Goal: Navigation & Orientation: Understand site structure

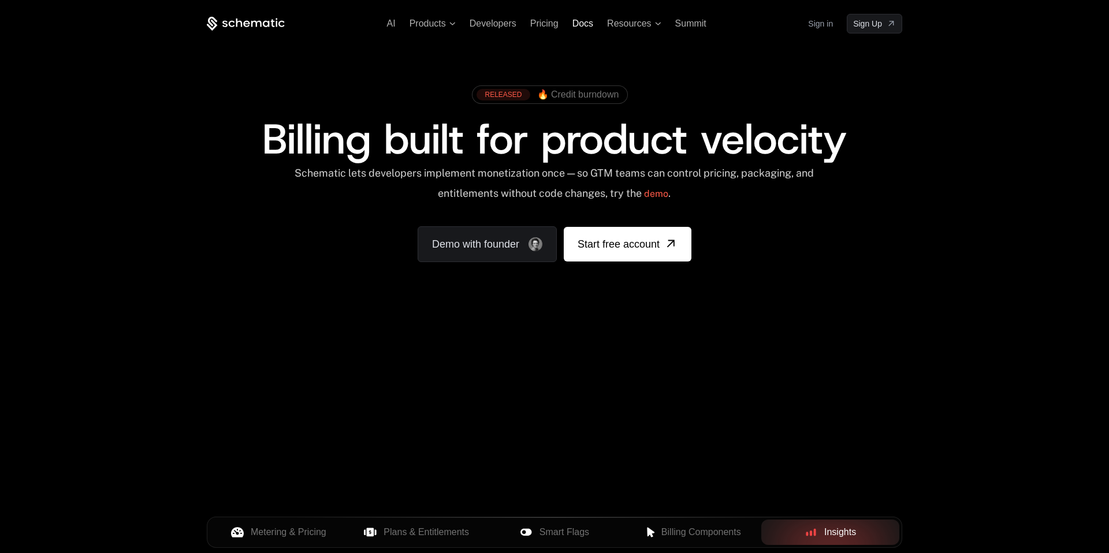
click at [579, 25] on span "Docs" at bounding box center [582, 23] width 21 height 10
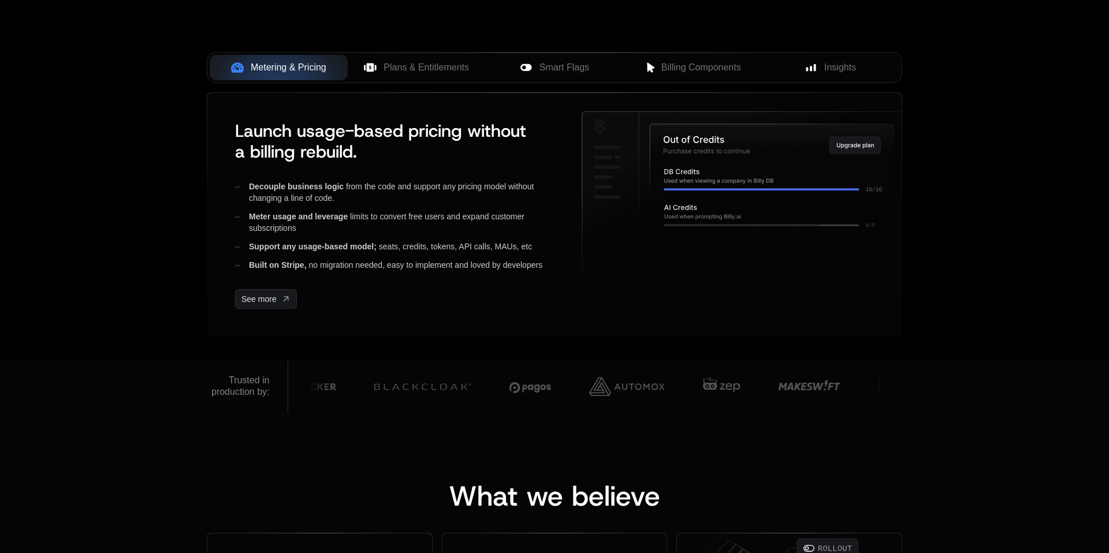
scroll to position [477, 0]
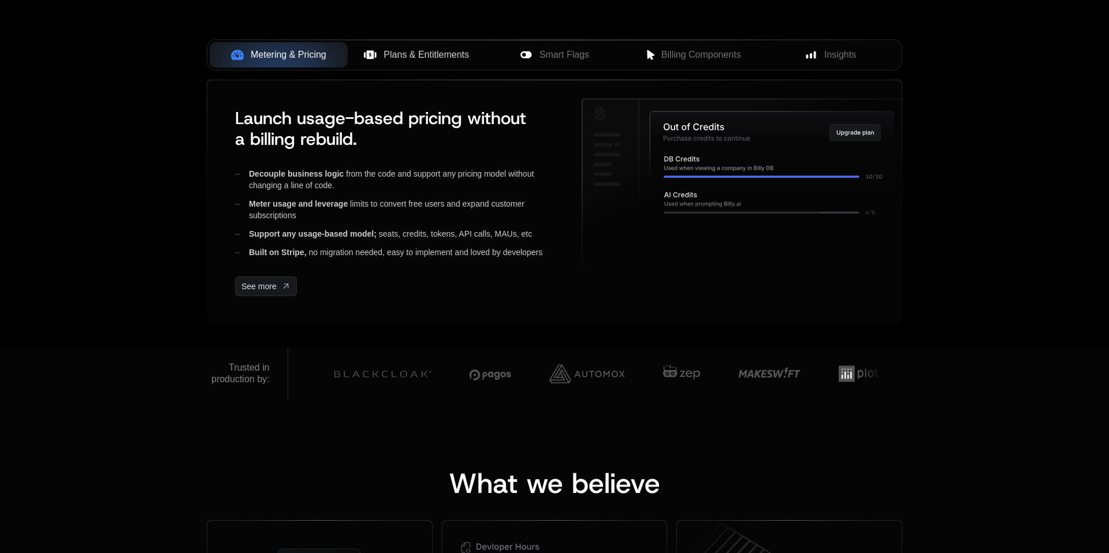
click at [409, 57] on span "Plans & Entitlements" at bounding box center [425, 55] width 85 height 14
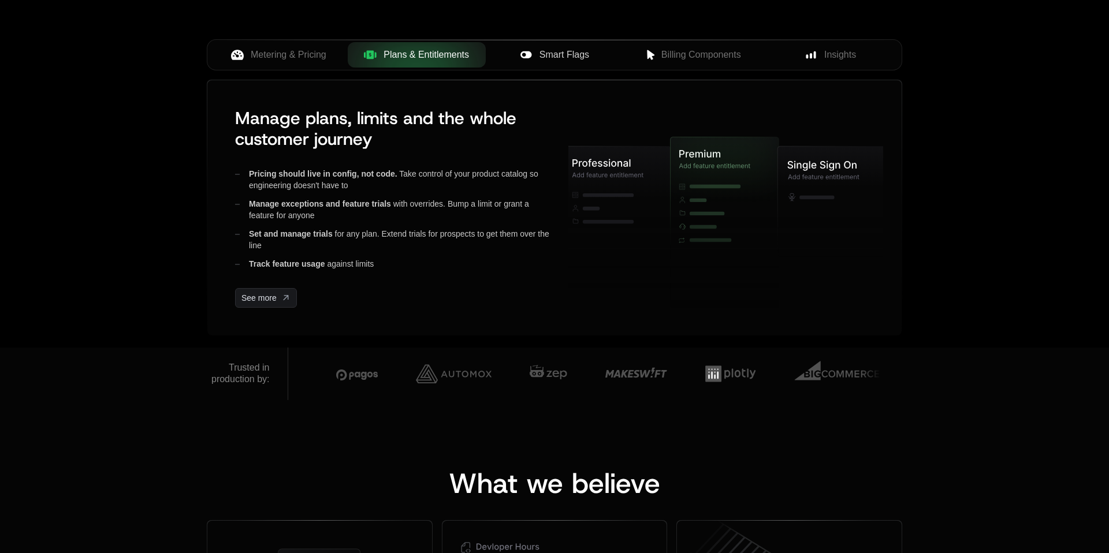
click at [549, 53] on span "Smart Flags" at bounding box center [564, 55] width 50 height 14
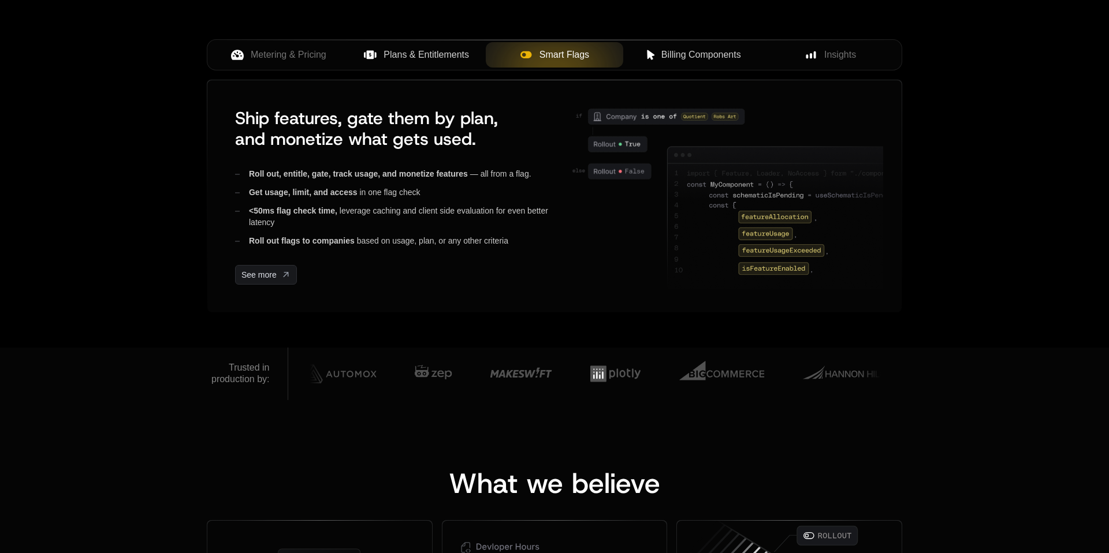
click at [704, 57] on span "Billing Components" at bounding box center [701, 55] width 80 height 14
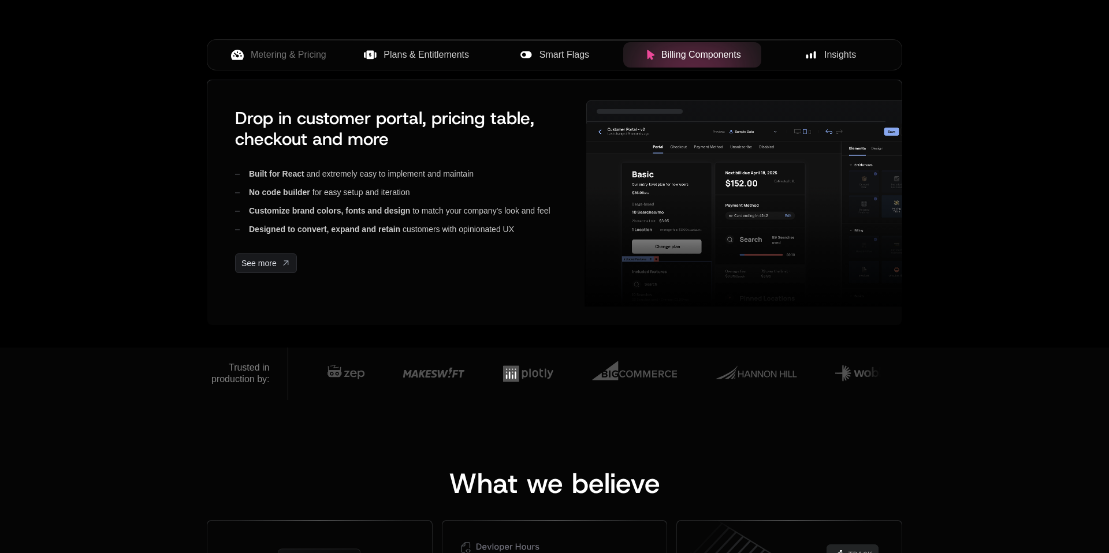
click at [844, 53] on span "Insights" at bounding box center [840, 55] width 32 height 14
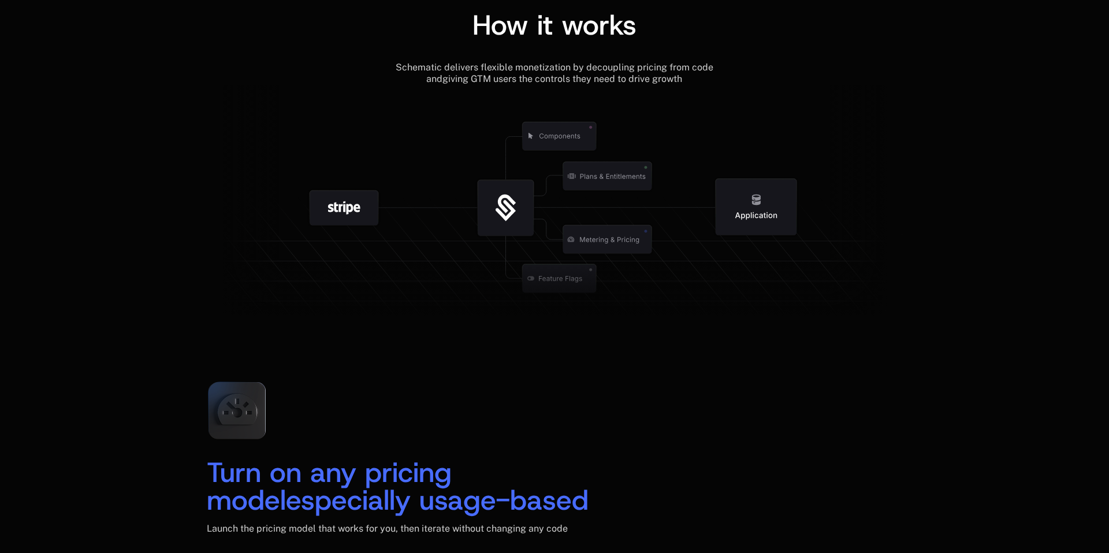
scroll to position [1319, 0]
